Goal: Task Accomplishment & Management: Use online tool/utility

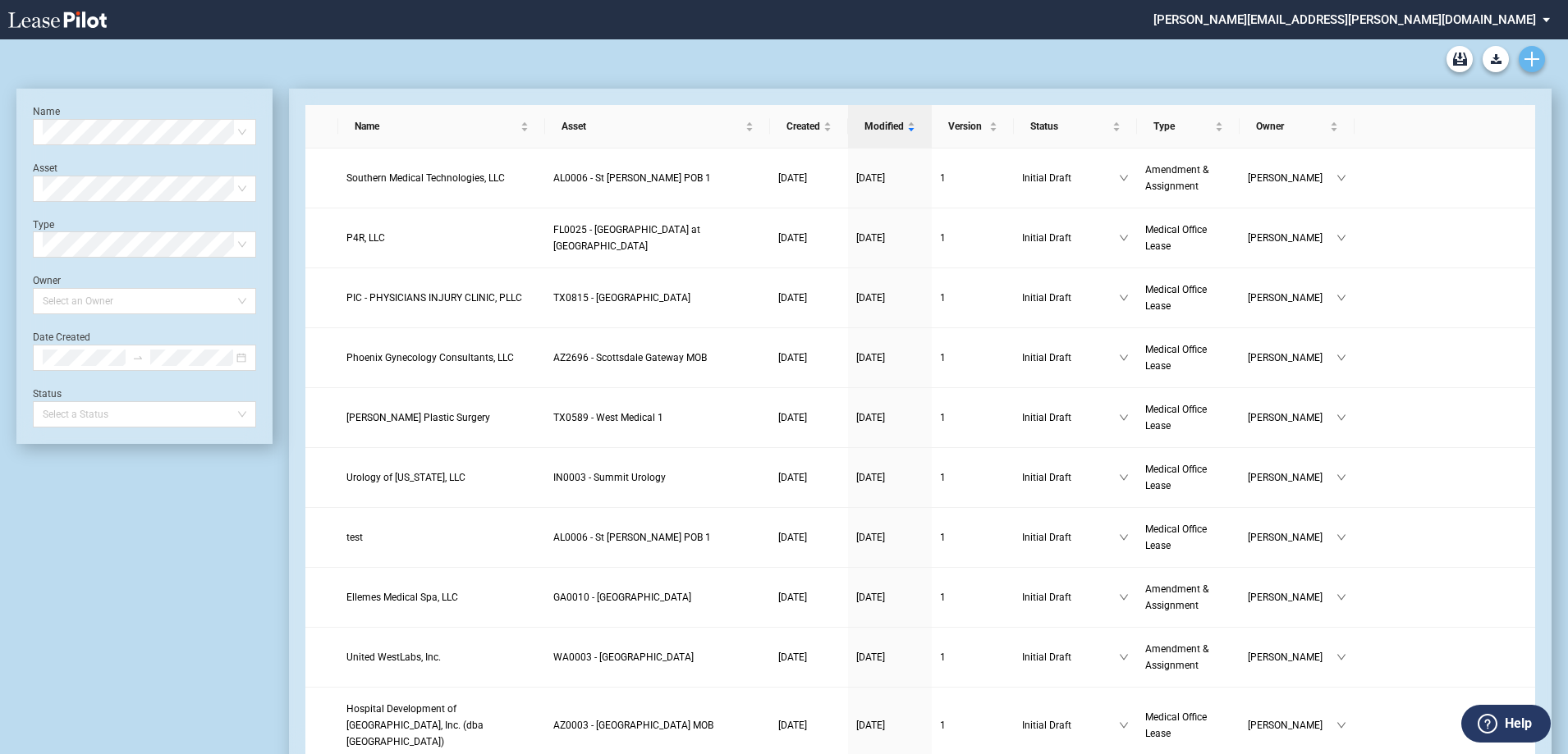
click at [1541, 59] on link "Create new document" at bounding box center [1531, 59] width 26 height 26
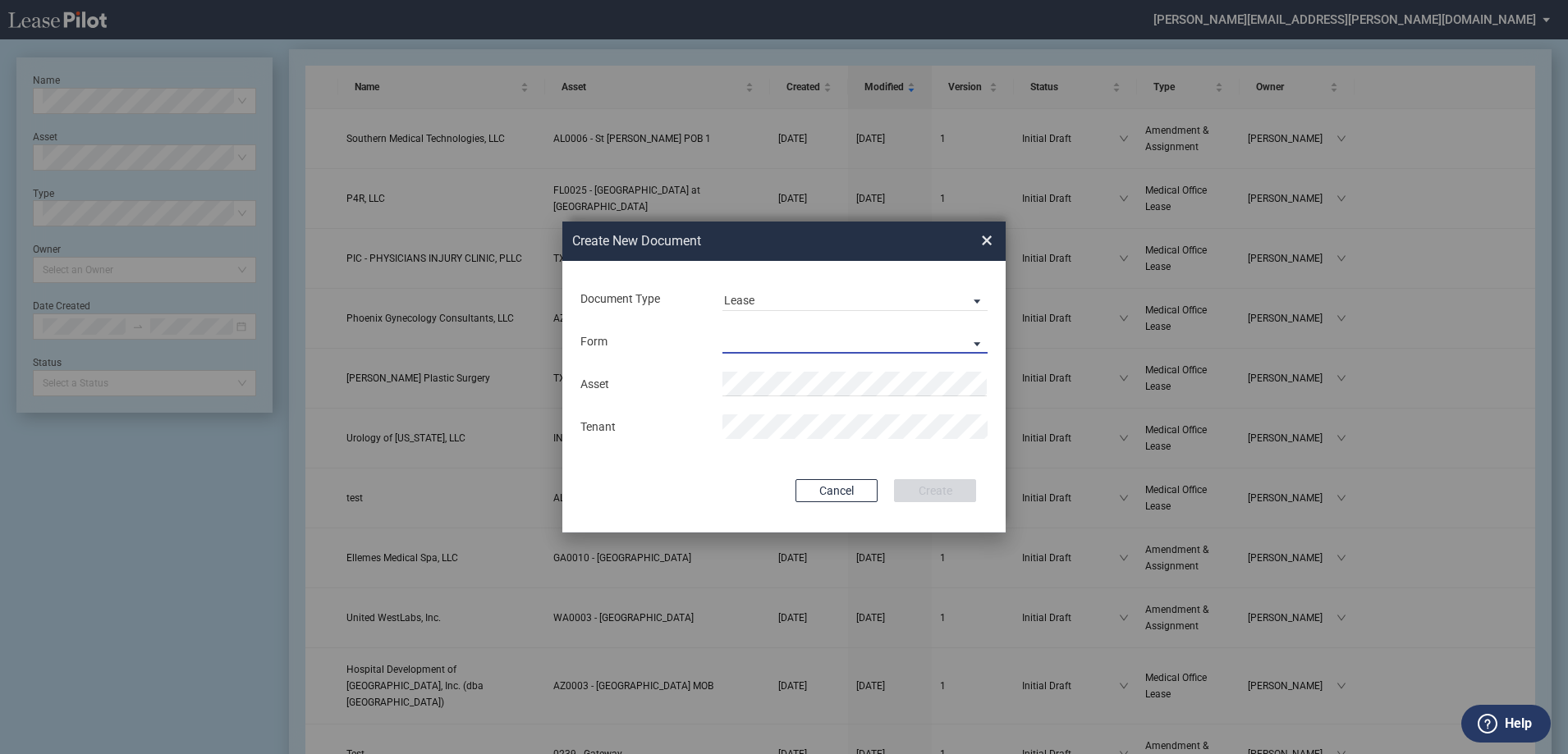
click at [828, 334] on md-select "Medical Office Lease Scottsdale Lease Louisville Lease 1370 Medical Place Lease…" at bounding box center [855, 341] width 265 height 25
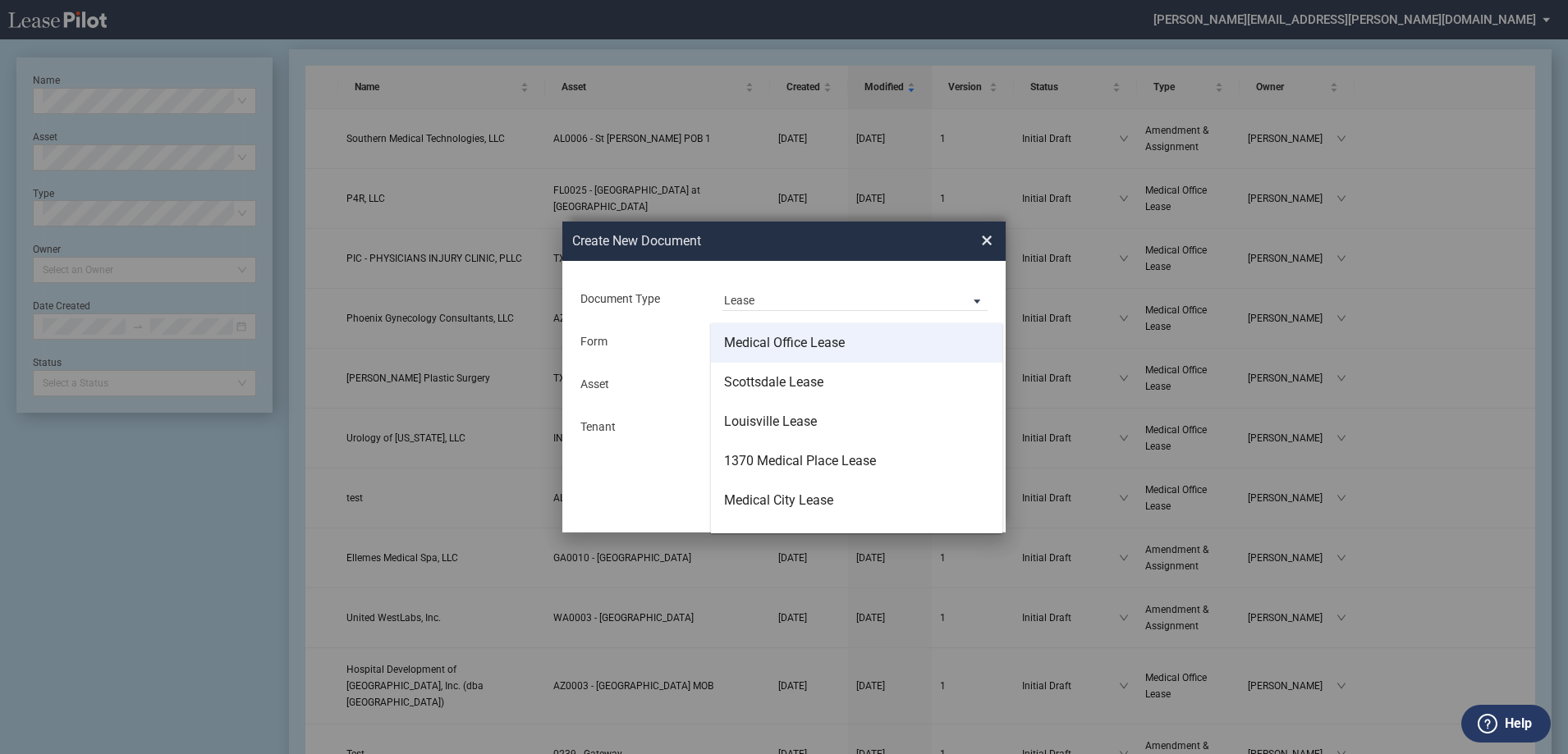
click at [828, 337] on div "Medical Office Lease" at bounding box center [785, 343] width 121 height 18
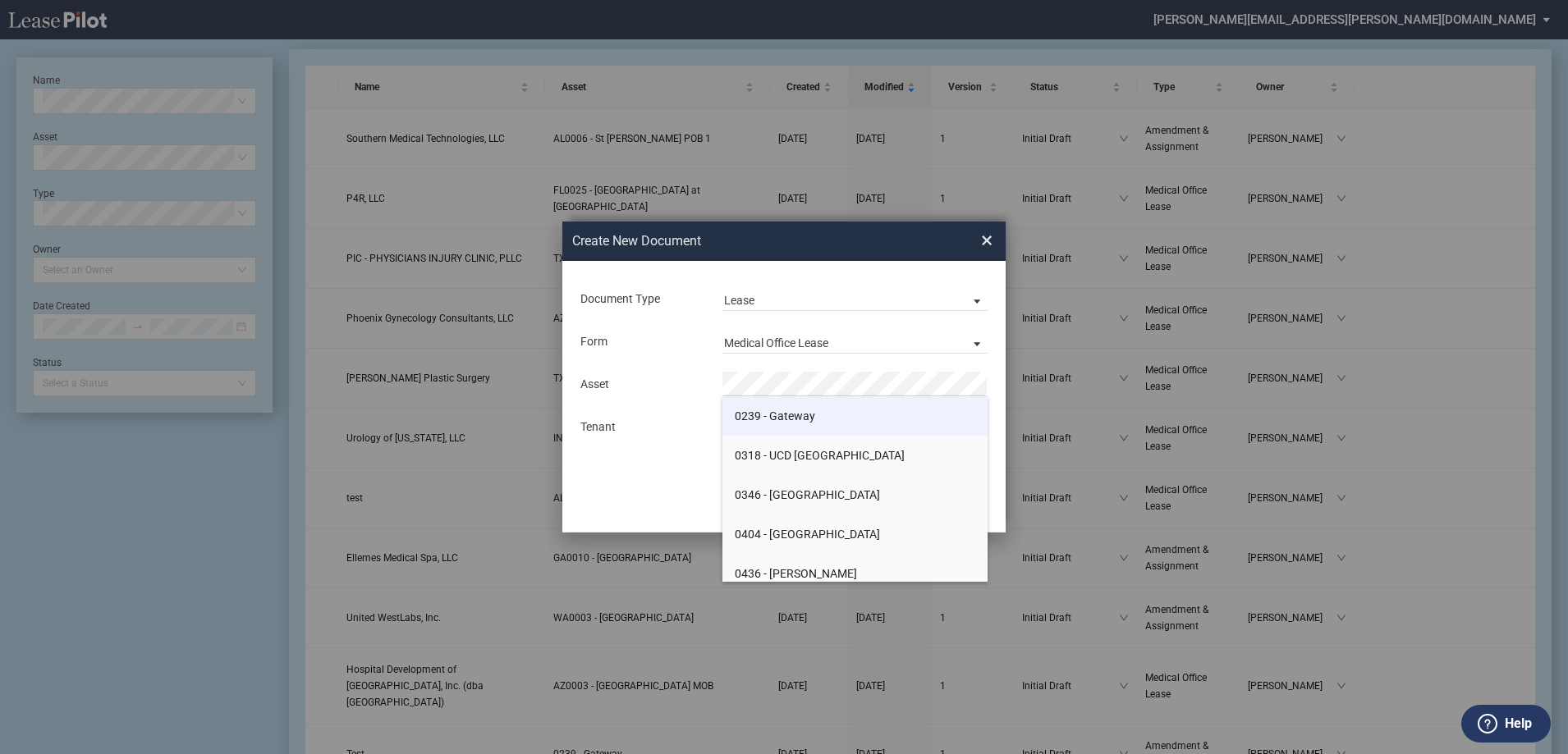
click at [840, 422] on li "0239 - Gateway" at bounding box center [855, 416] width 265 height 39
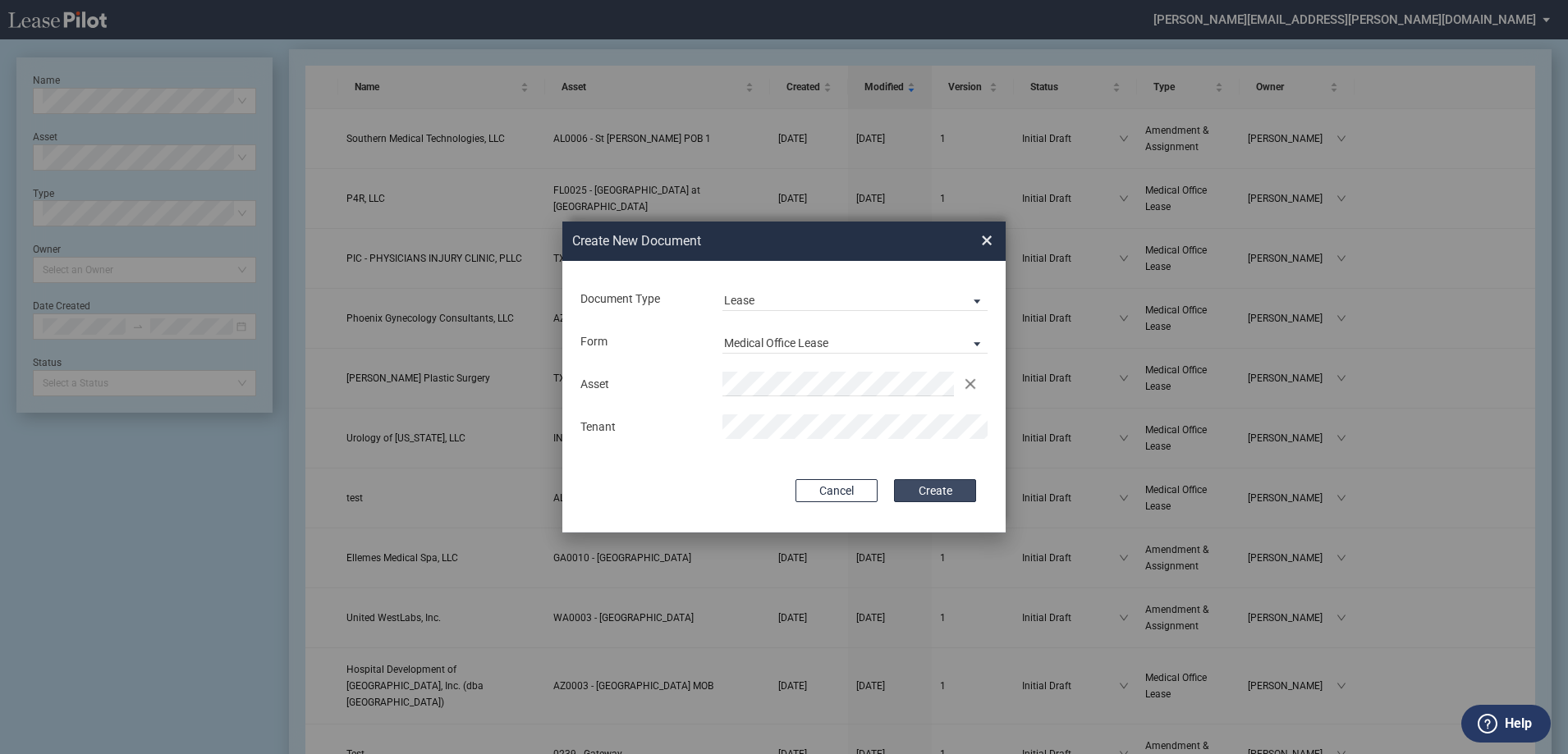
click at [939, 486] on button "Create" at bounding box center [935, 490] width 82 height 23
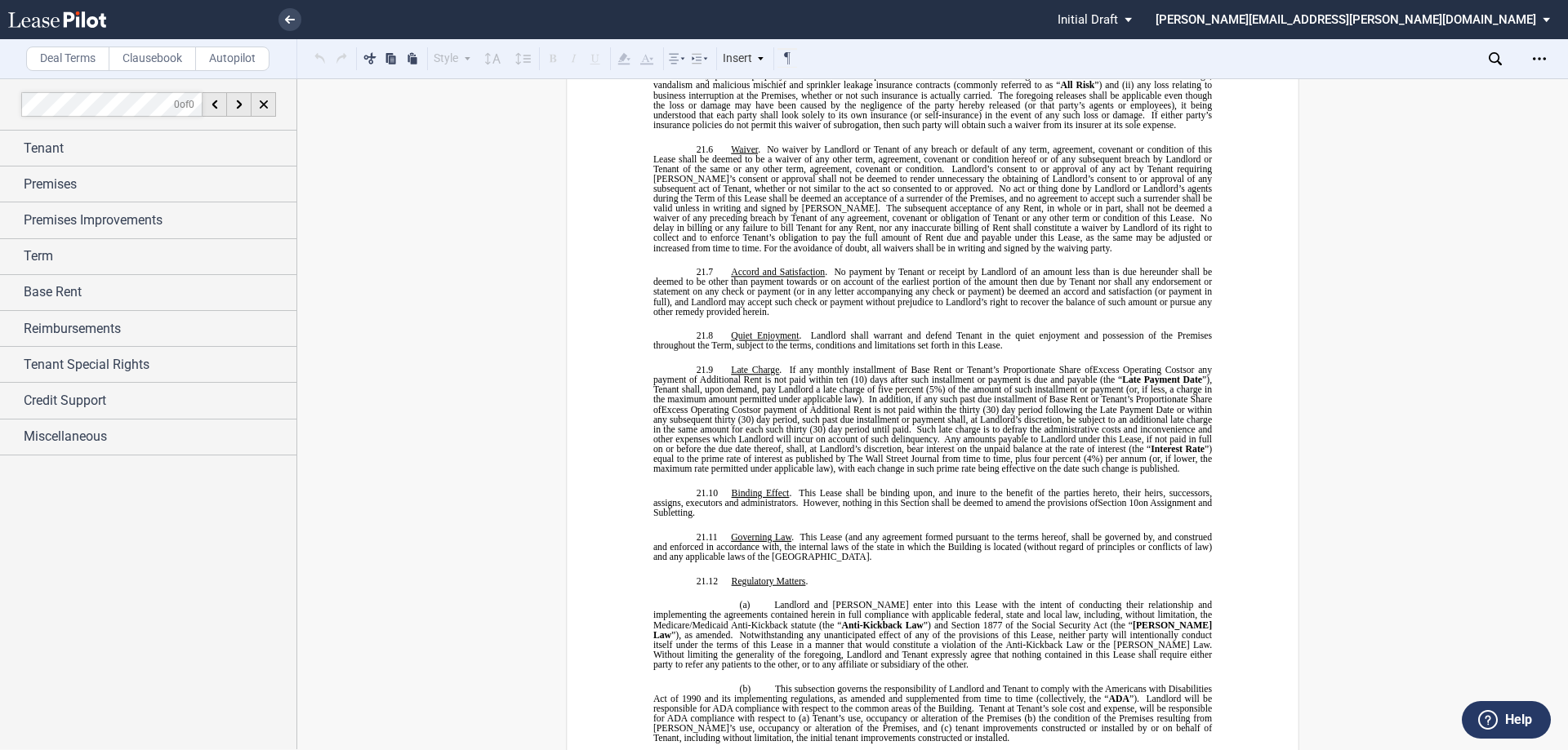
scroll to position [11039, 0]
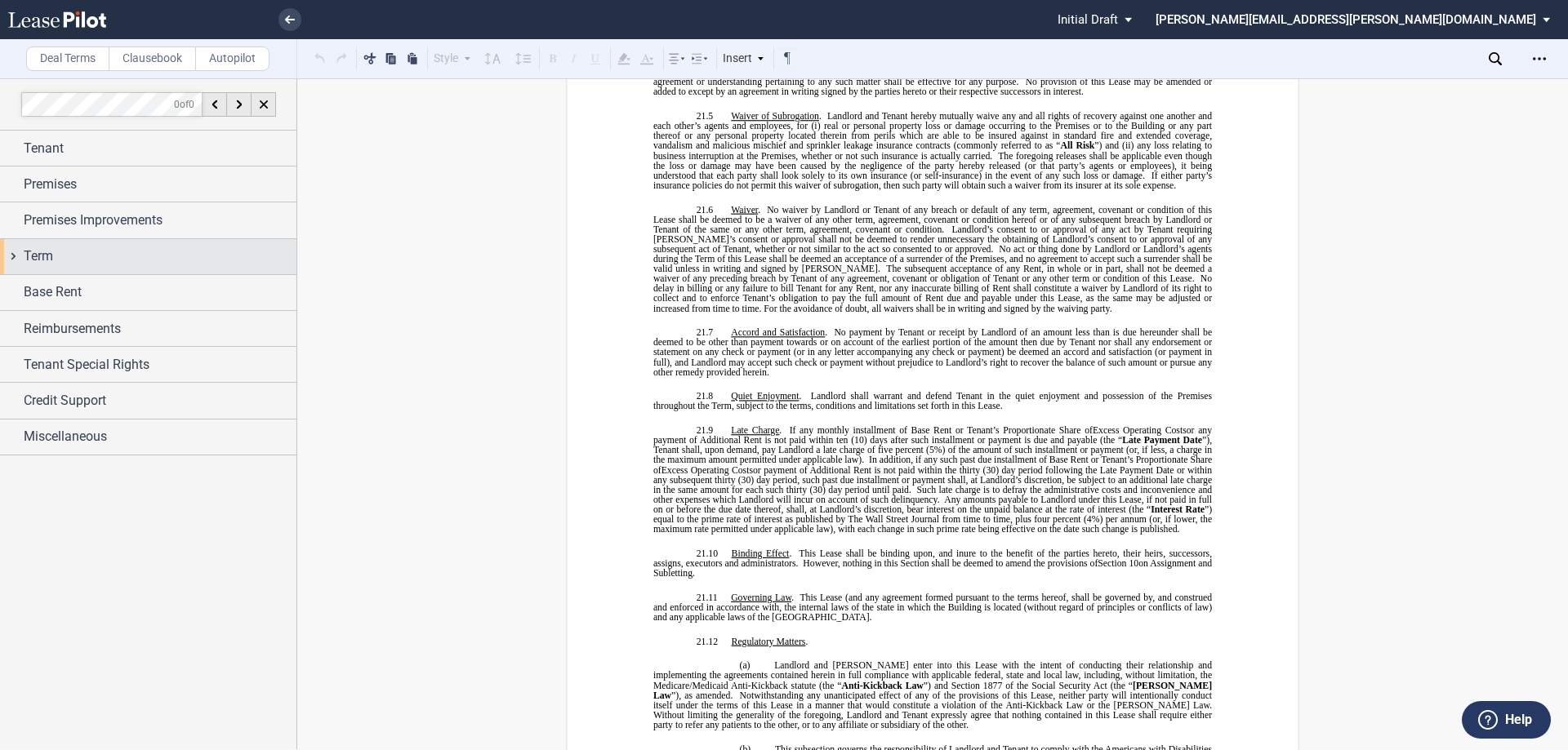
click at [101, 261] on div "Term" at bounding box center [160, 256] width 272 height 19
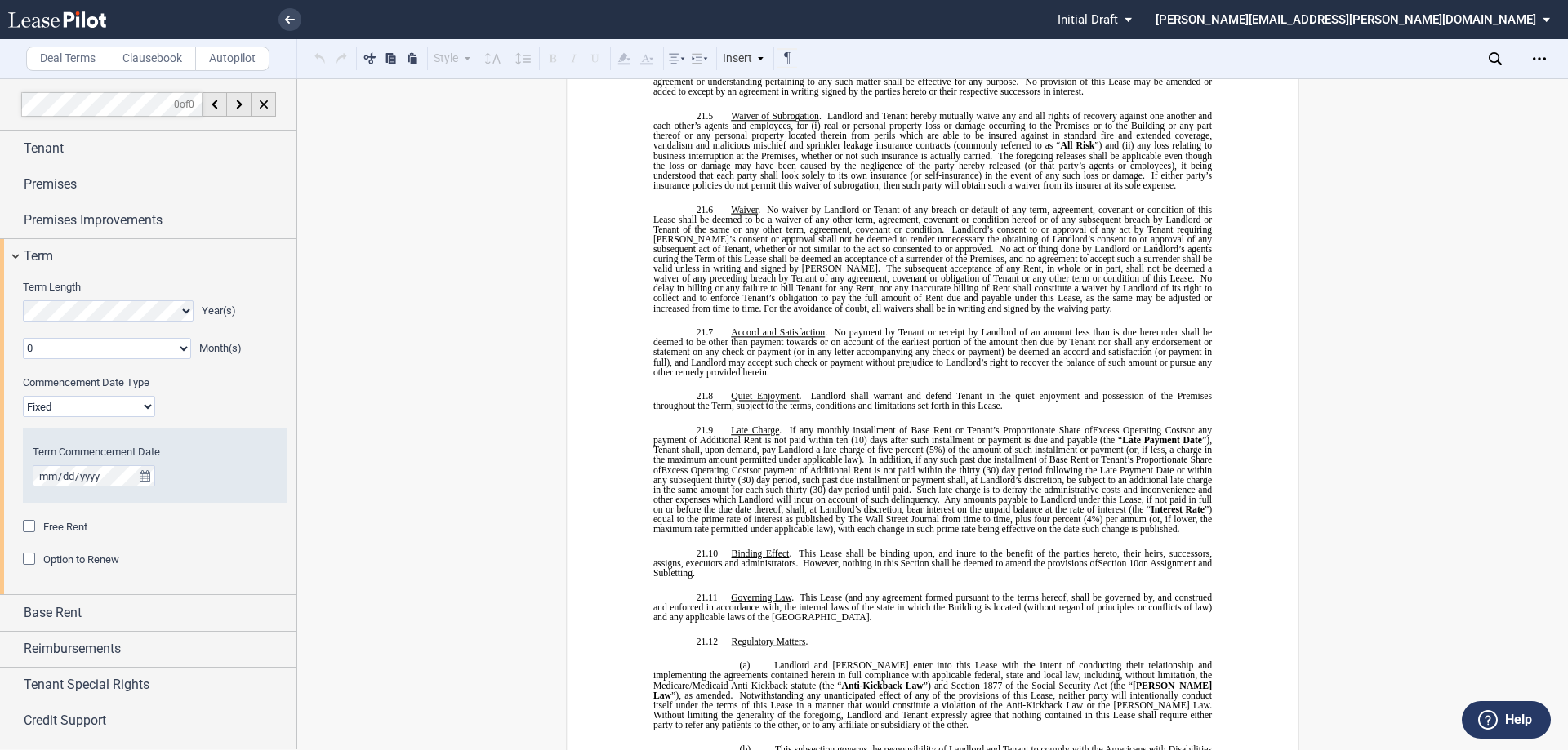
click at [28, 559] on div "Option to Renew" at bounding box center [30, 561] width 16 height 16
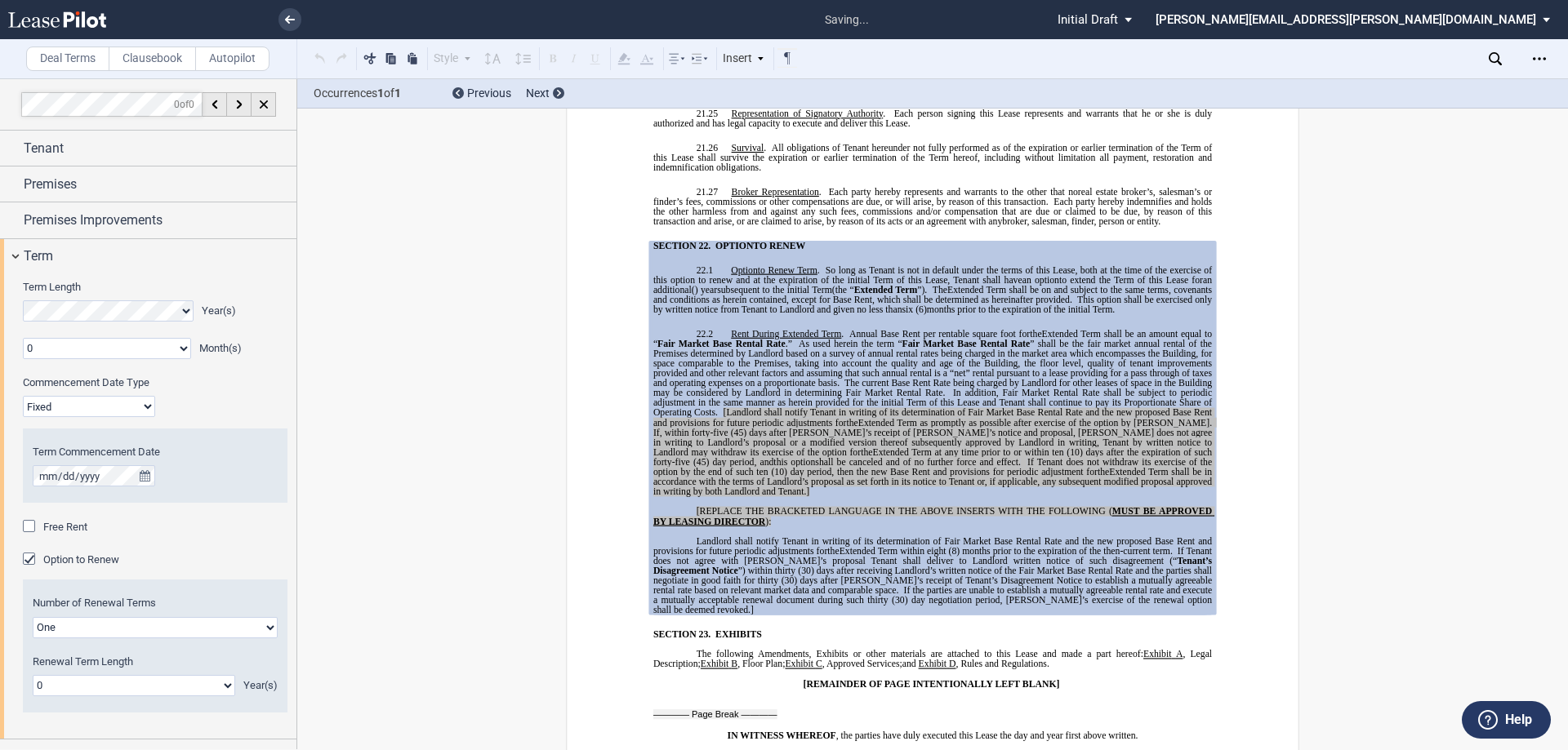
scroll to position [13709, 0]
click at [853, 467] on span "(10) day period, then the new Base Rent and provisions for periodic adjustment …" at bounding box center [934, 472] width 326 height 10
click at [285, 19] on use at bounding box center [290, 19] width 10 height 8
